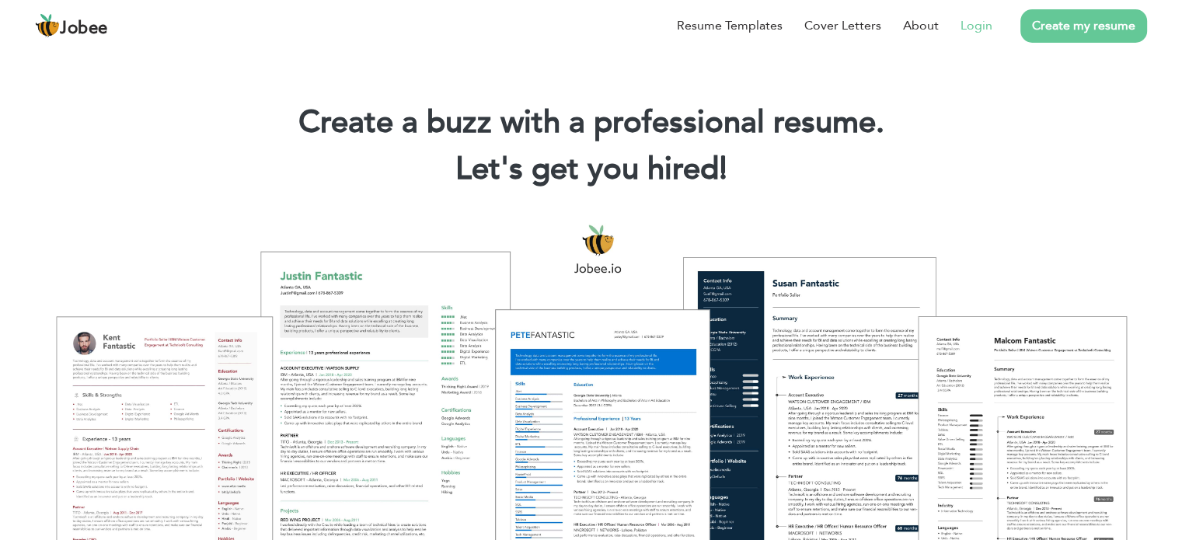
click at [980, 26] on link "Login" at bounding box center [977, 25] width 32 height 19
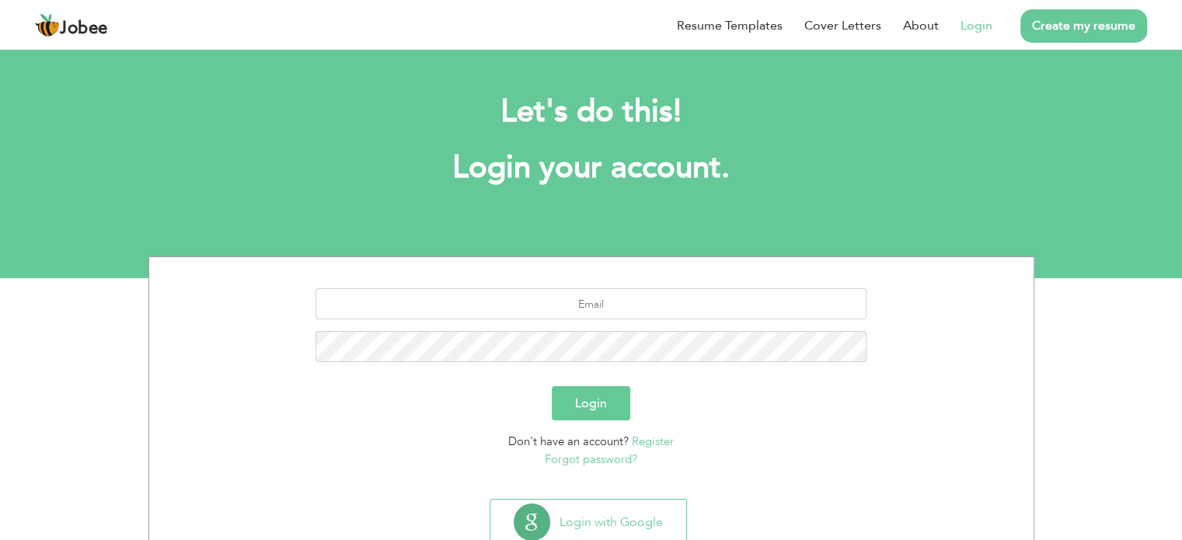
click at [654, 285] on section "Login Don't have an account? Register Forgot password?" at bounding box center [591, 375] width 861 height 236
click at [647, 303] on input "text" at bounding box center [591, 303] width 551 height 31
type input "daniyalmazhar2029@gmail.com"
click at [580, 410] on button "Login" at bounding box center [591, 403] width 79 height 34
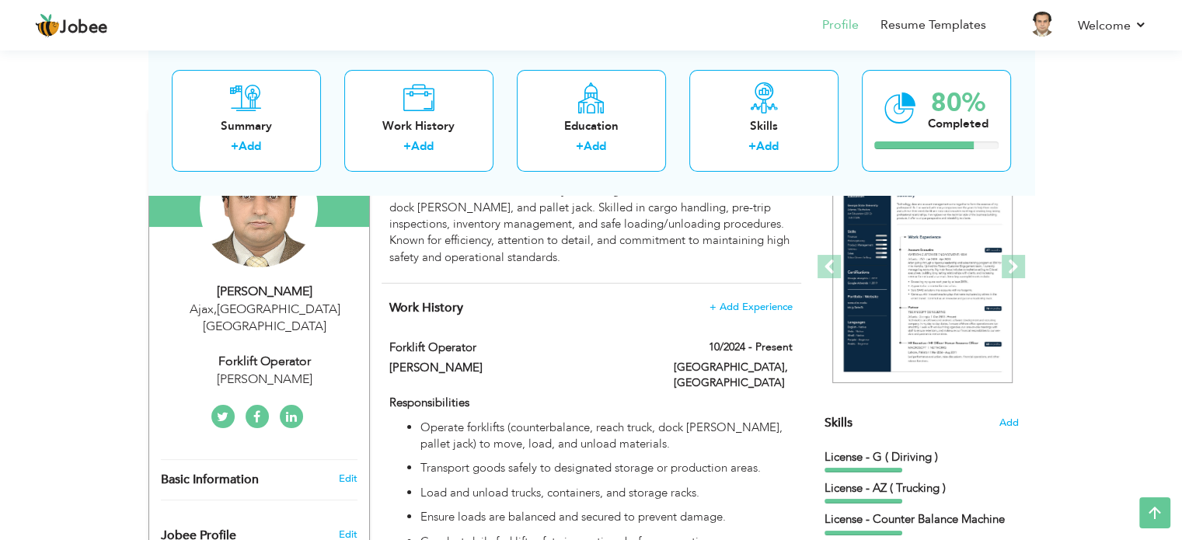
scroll to position [186, 0]
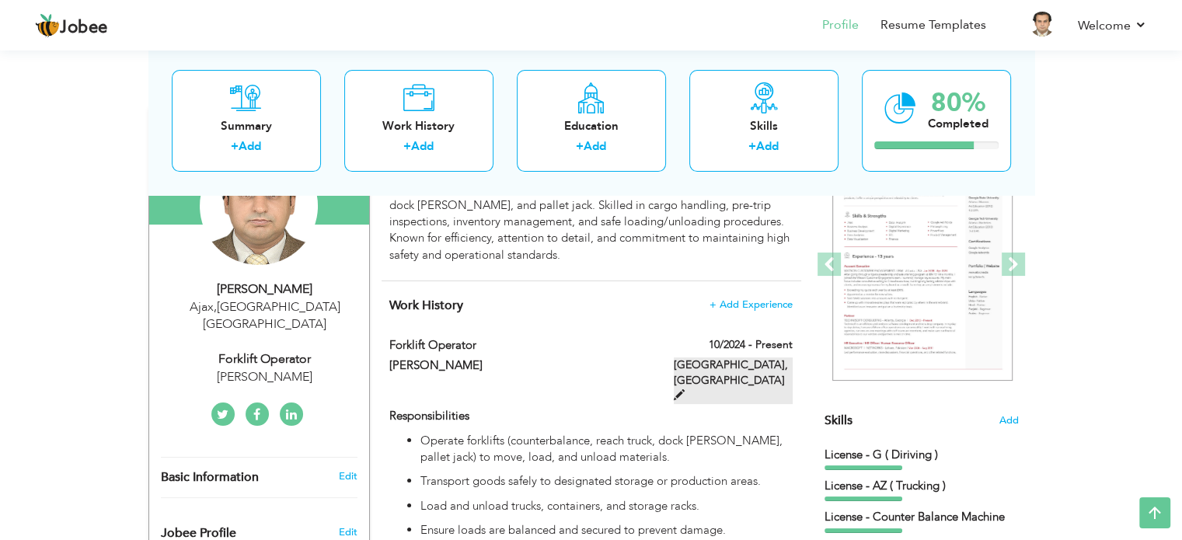
click at [728, 363] on label "Toranto, Canada" at bounding box center [733, 381] width 119 height 47
type input "Forklift Operator"
type input "Calton"
type input "10/2024"
type input "Canada"
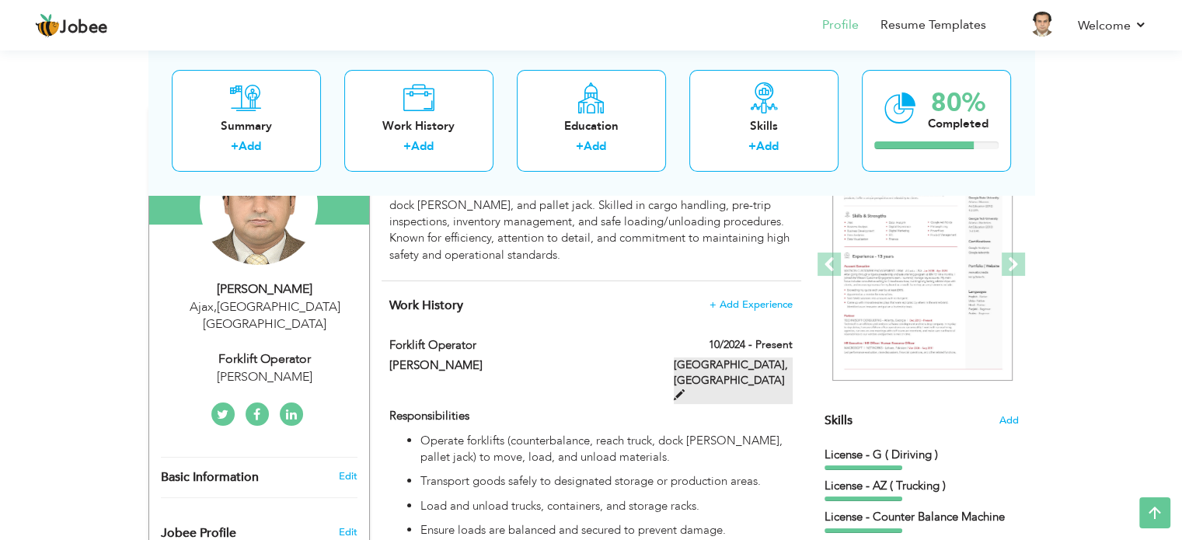
type input "Toranto"
checkbox input "true"
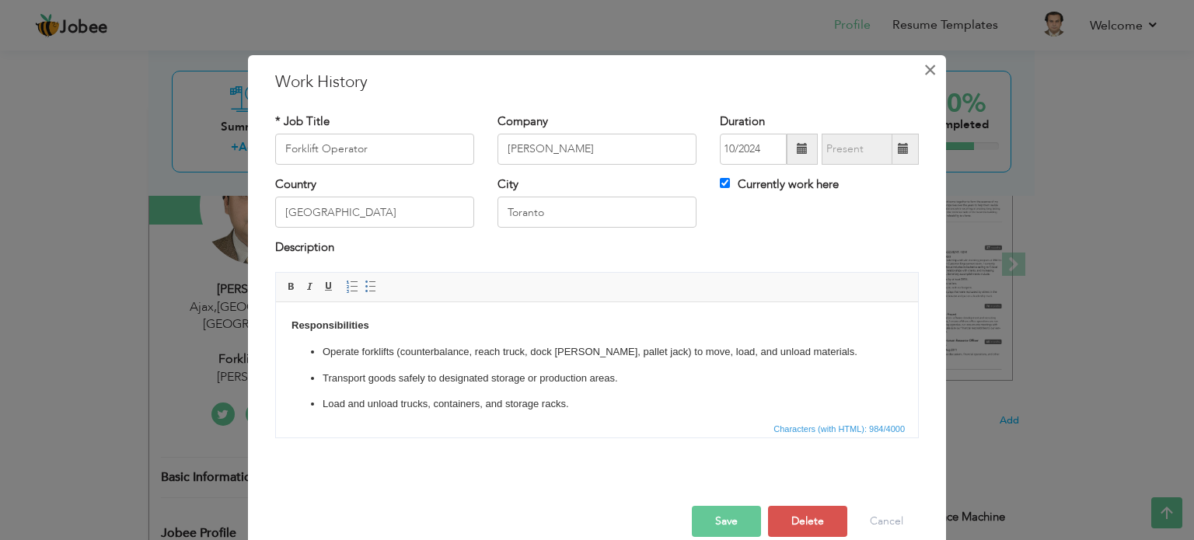
click at [929, 71] on span "×" at bounding box center [929, 70] width 13 height 28
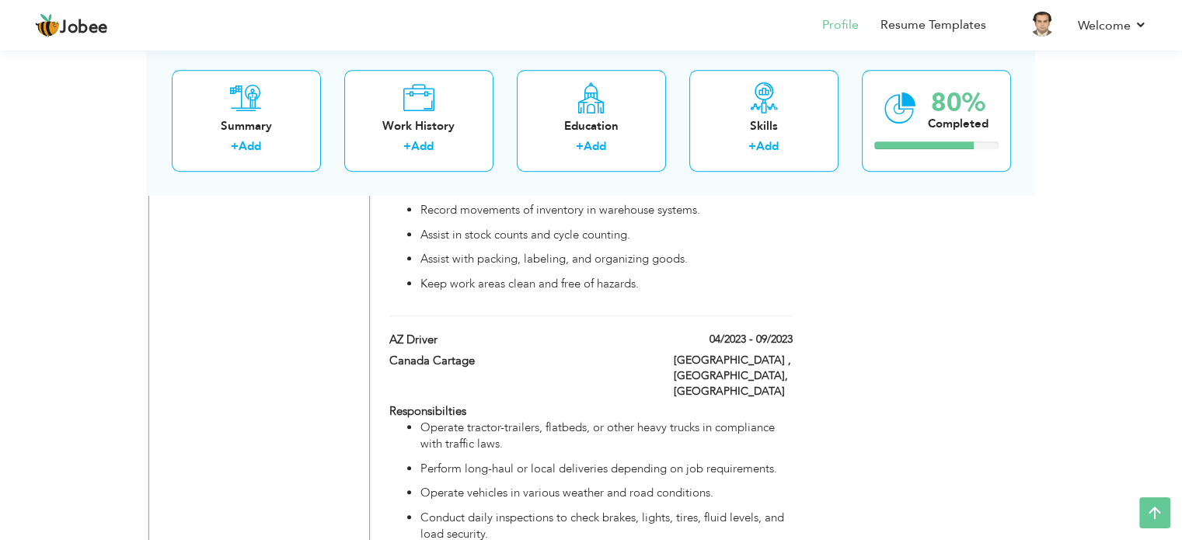
scroll to position [1116, 0]
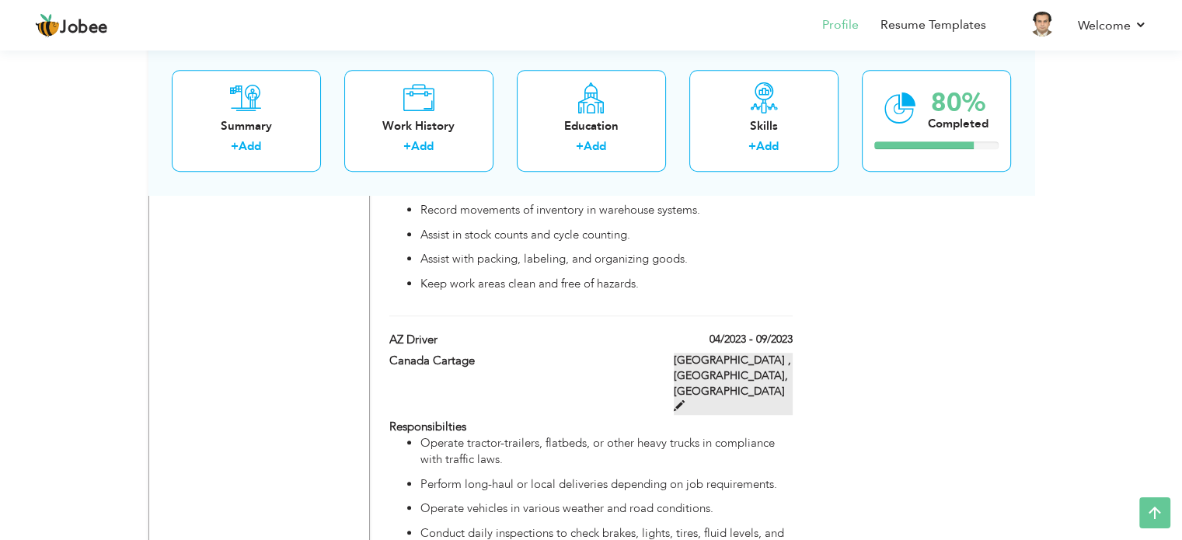
click at [685, 400] on span at bounding box center [679, 405] width 11 height 11
type input "AZ Driver"
type input "Canada Cartage"
type input "04/2023"
type input "09/2023"
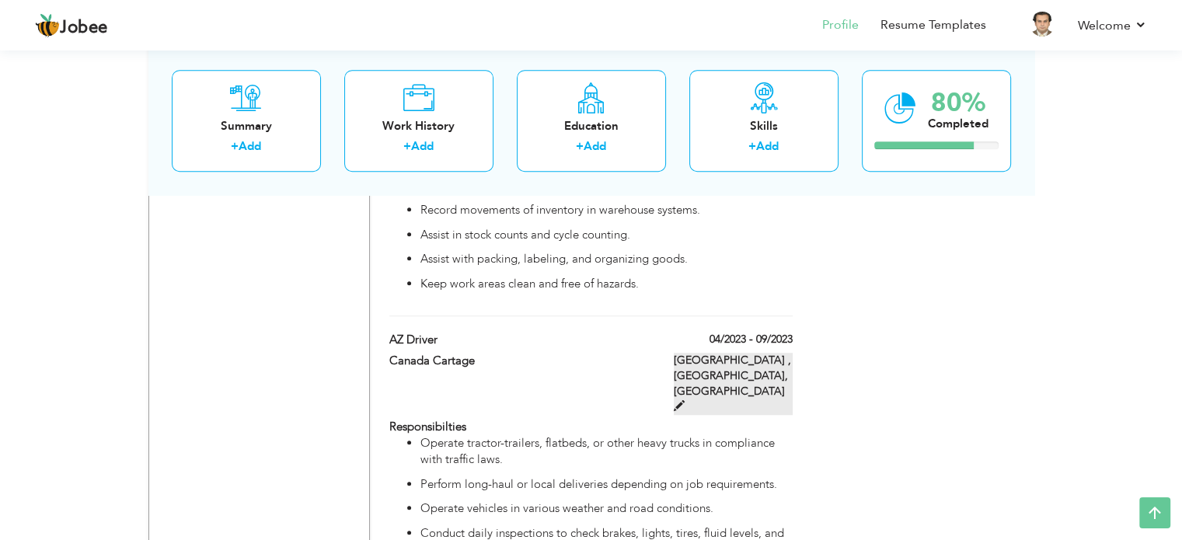
type input "Toronto , Ontario"
checkbox input "false"
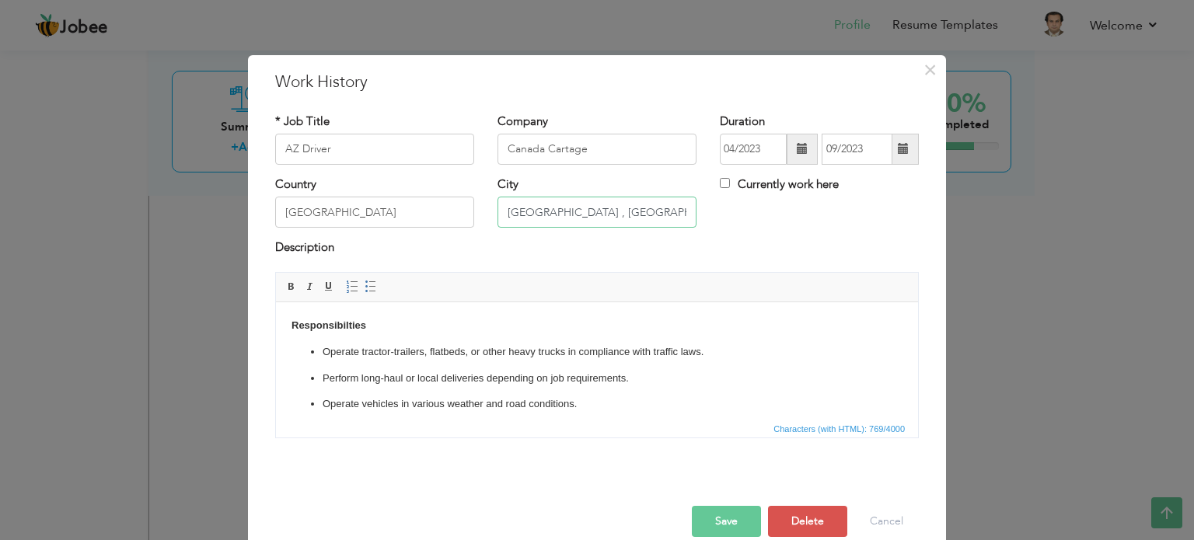
drag, startPoint x: 616, startPoint y: 217, endPoint x: 480, endPoint y: 215, distance: 136.8
click at [486, 215] on div "City Toronto , Ontario" at bounding box center [597, 207] width 222 height 63
type input "v"
paste input "Mississauga,"
type input "Mississauga"
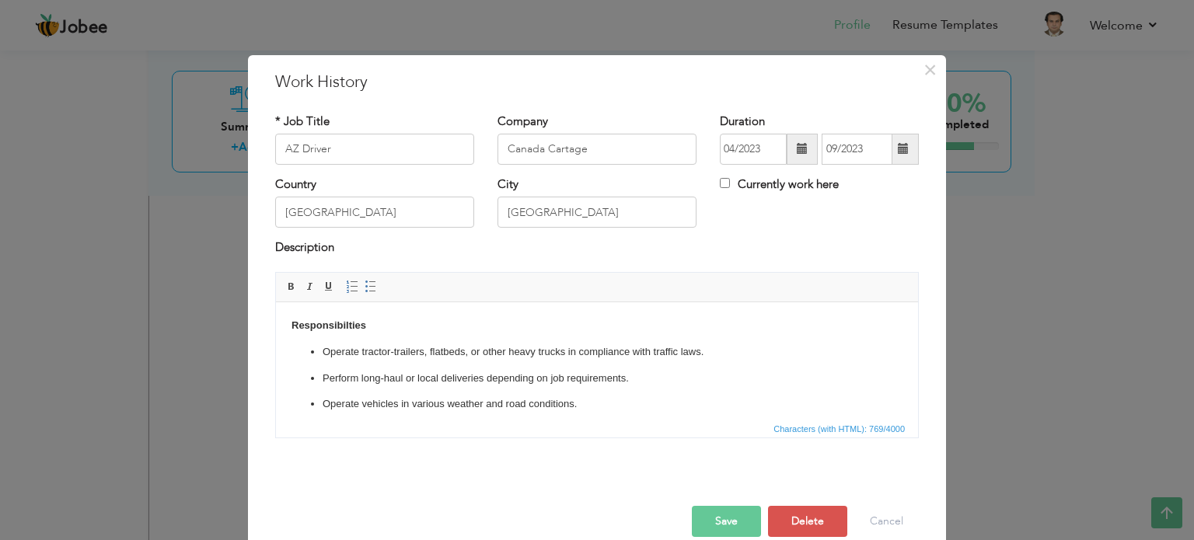
click at [554, 254] on div "Description" at bounding box center [597, 249] width 644 height 20
click at [711, 521] on button "Save" at bounding box center [726, 521] width 69 height 31
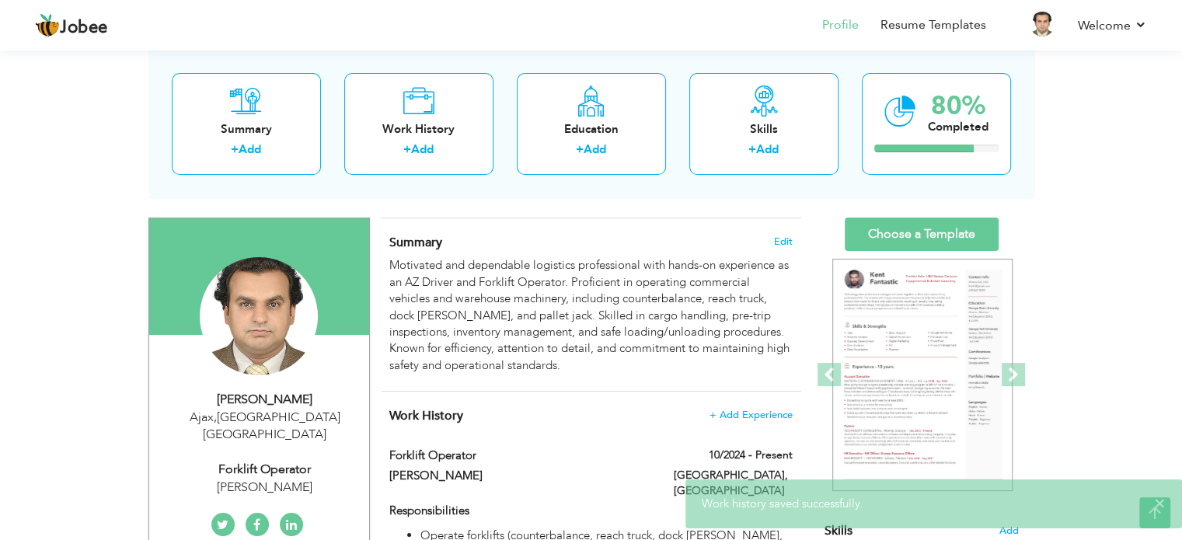
scroll to position [0, 0]
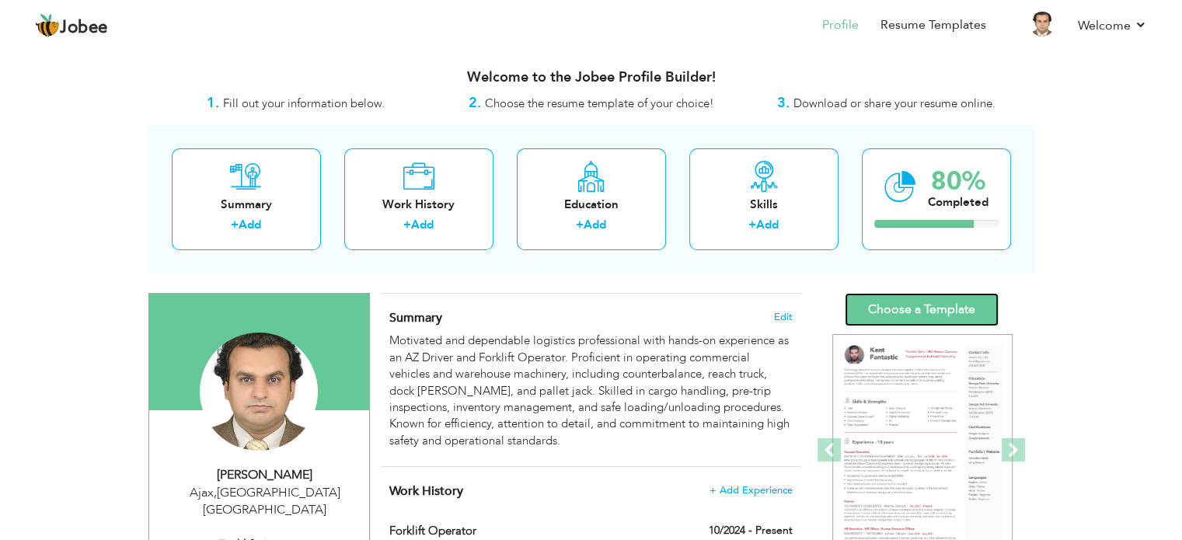
click at [919, 316] on link "Choose a Template" at bounding box center [922, 309] width 154 height 33
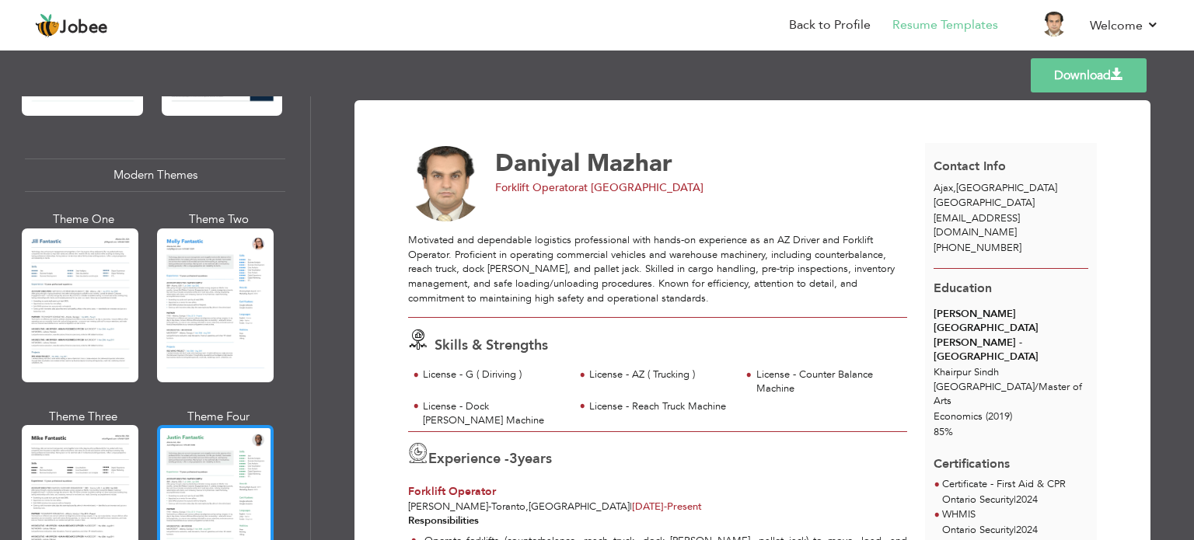
scroll to position [629, 0]
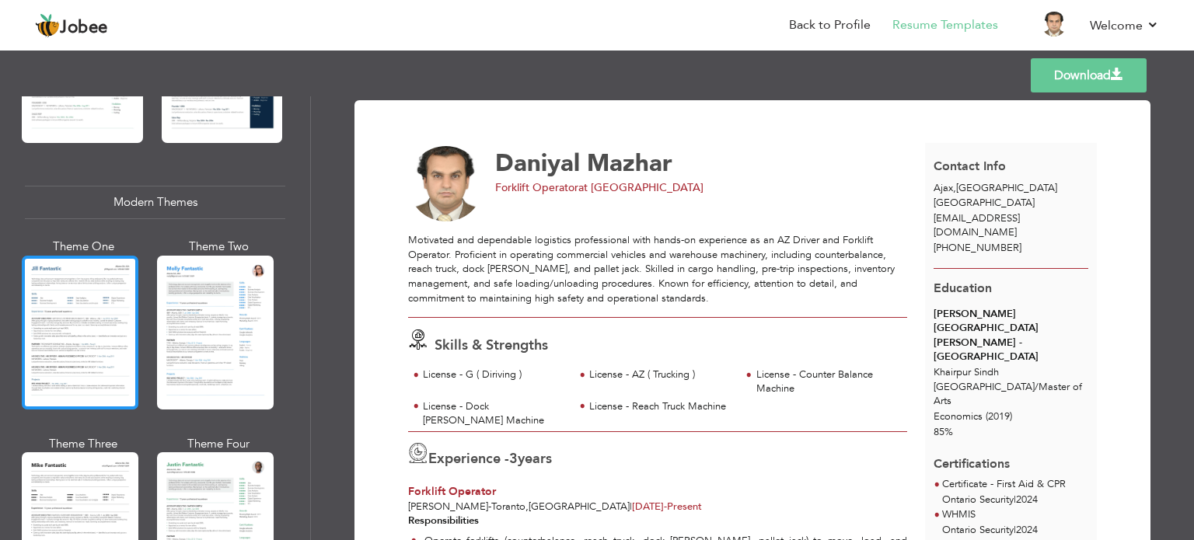
click at [100, 316] on div at bounding box center [80, 333] width 117 height 154
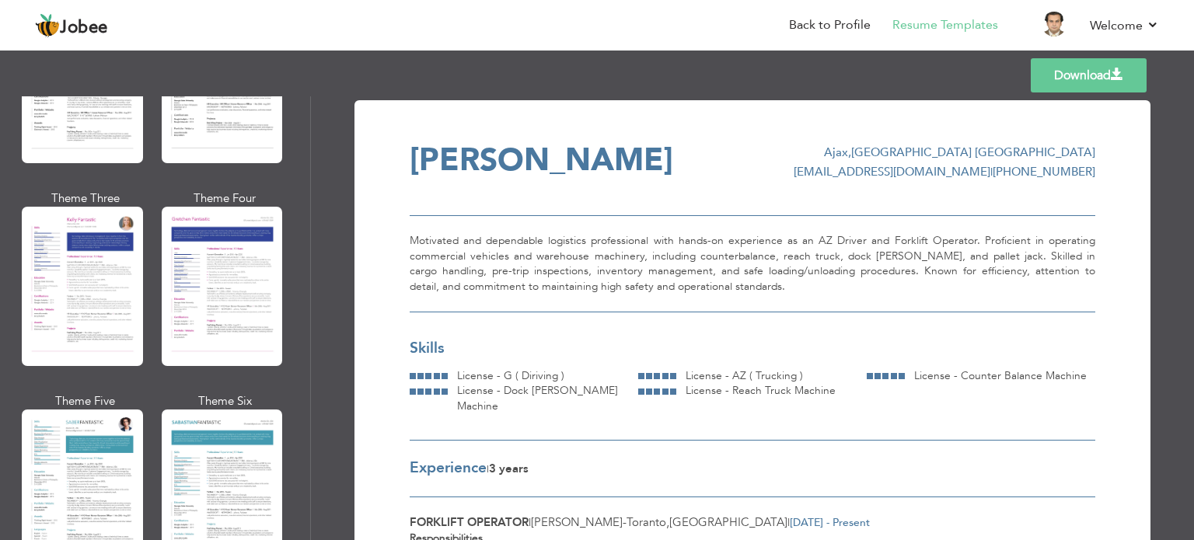
scroll to position [2728, 0]
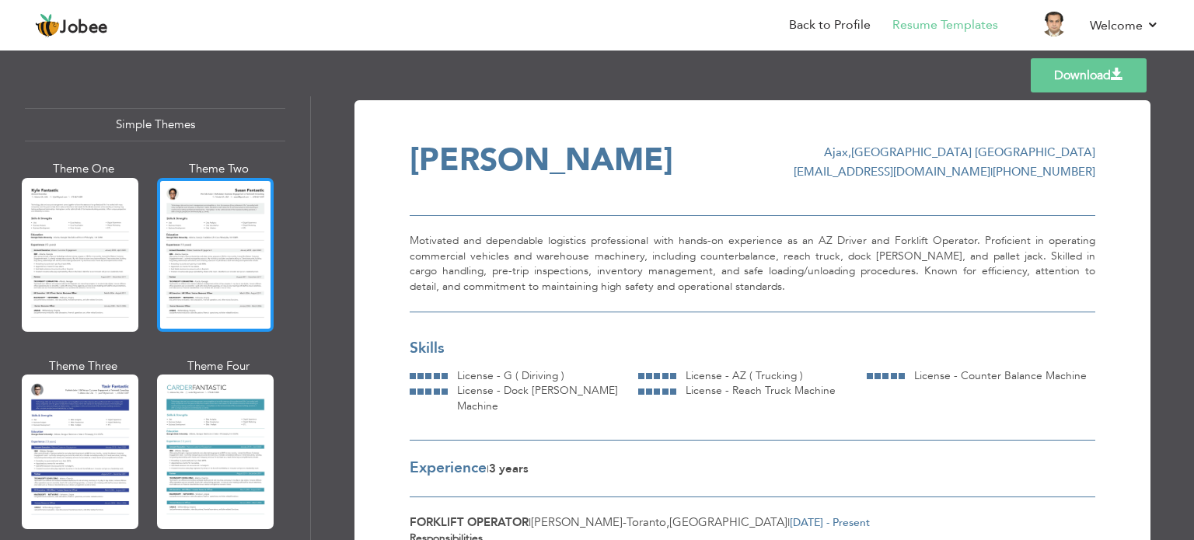
click at [219, 252] on div at bounding box center [215, 255] width 117 height 154
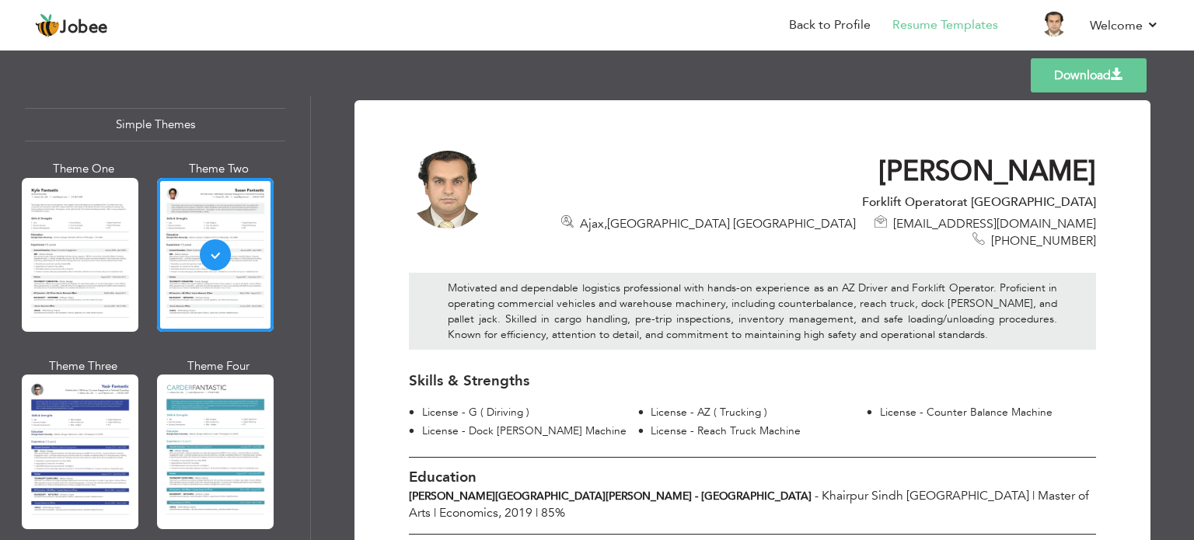
click at [220, 394] on div at bounding box center [215, 452] width 117 height 154
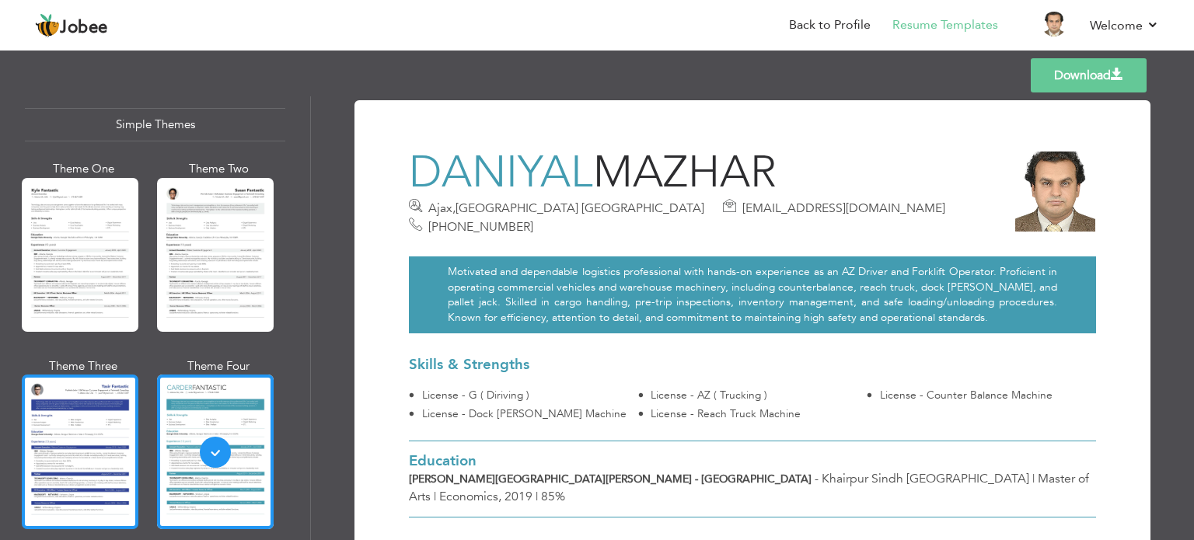
scroll to position [2028, 0]
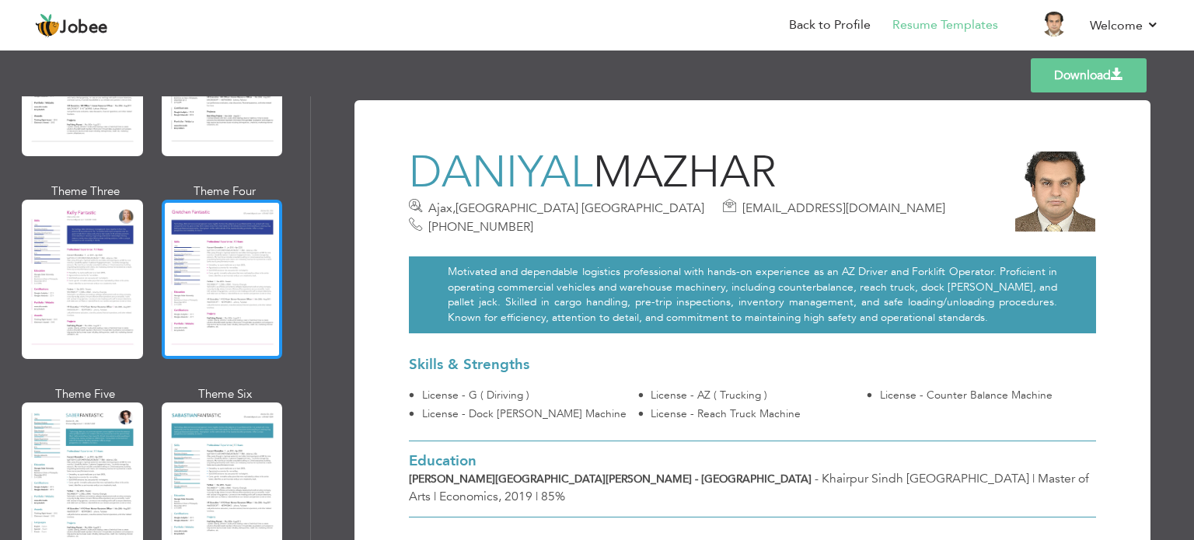
click at [204, 246] on div at bounding box center [222, 279] width 121 height 159
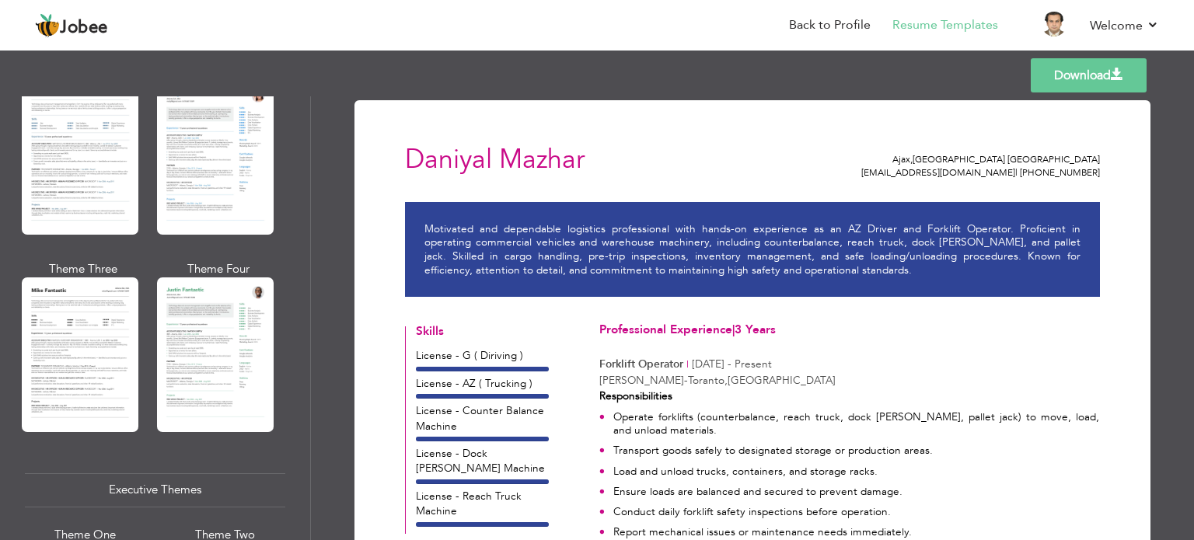
scroll to position [782, 0]
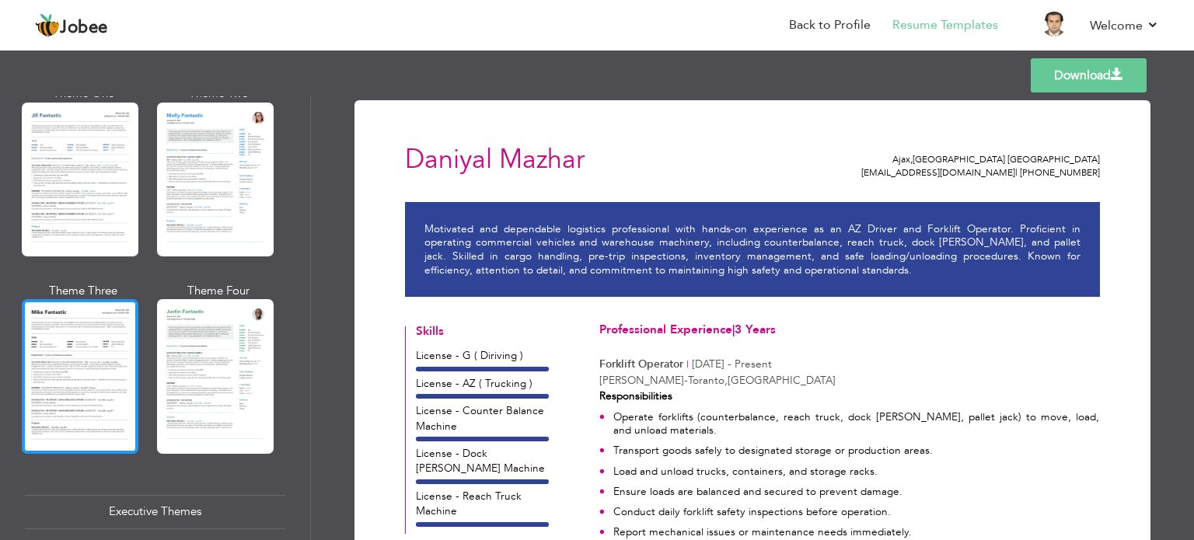
click at [94, 316] on div at bounding box center [80, 376] width 117 height 154
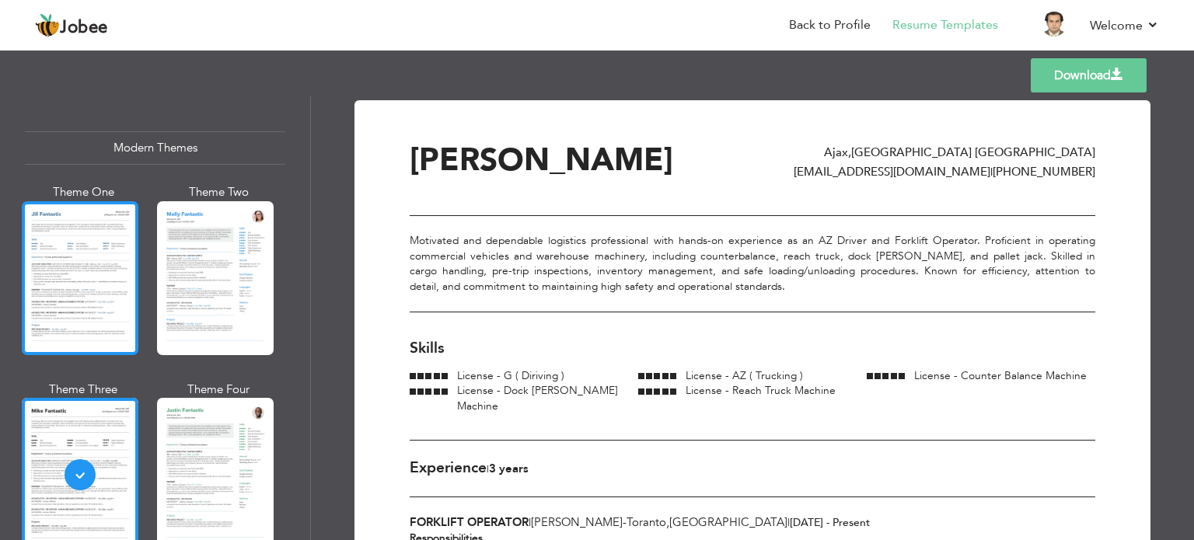
scroll to position [627, 0]
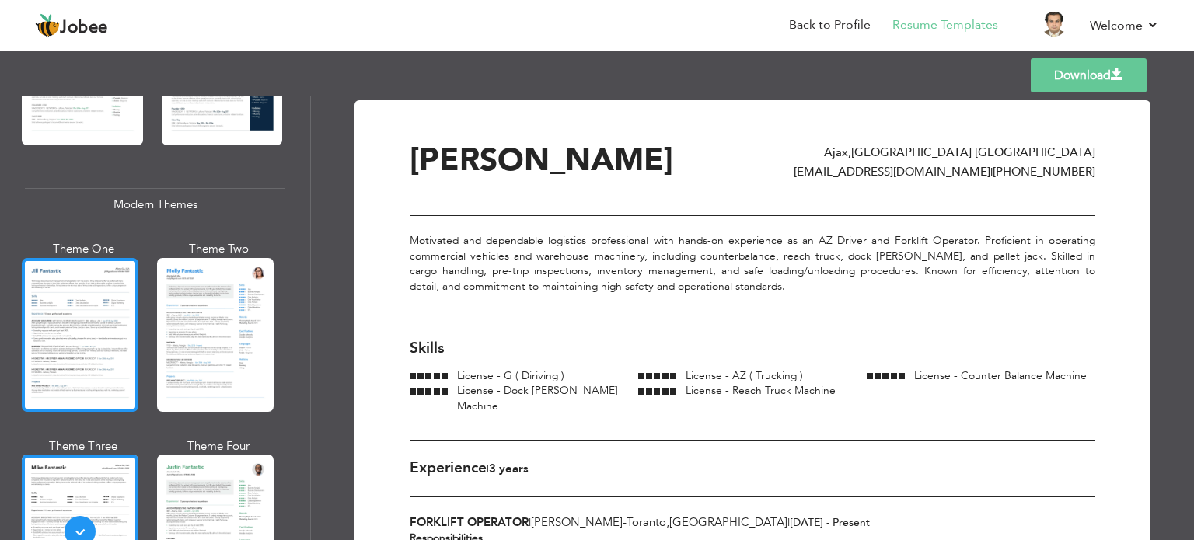
click at [103, 285] on div at bounding box center [80, 335] width 117 height 154
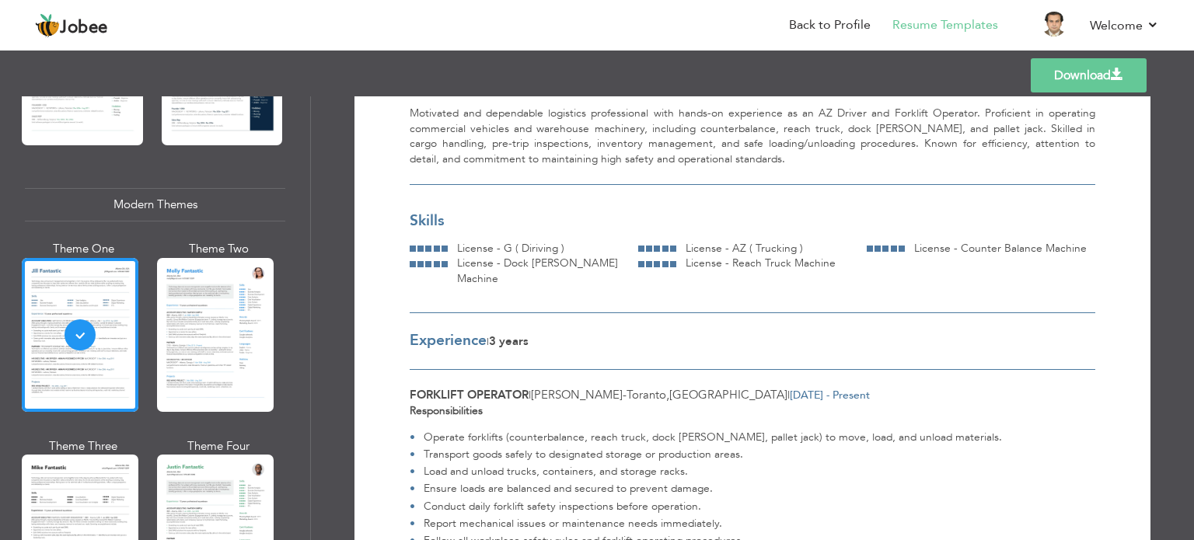
scroll to position [64, 0]
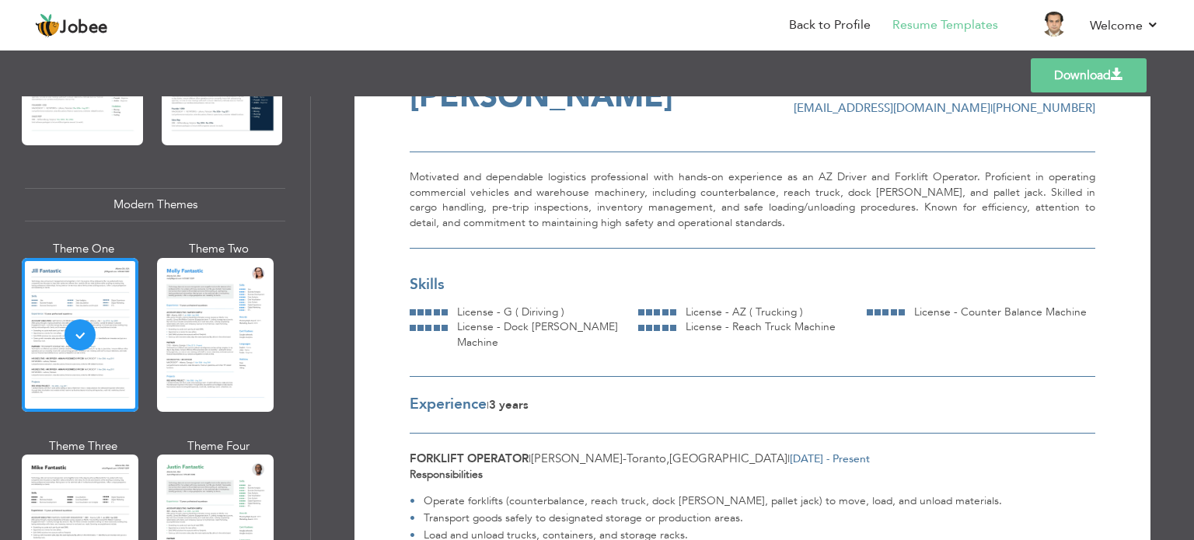
click at [1071, 71] on link "Download" at bounding box center [1089, 75] width 116 height 34
click at [852, 27] on link "Back to Profile" at bounding box center [830, 25] width 82 height 18
